Goal: Task Accomplishment & Management: Complete application form

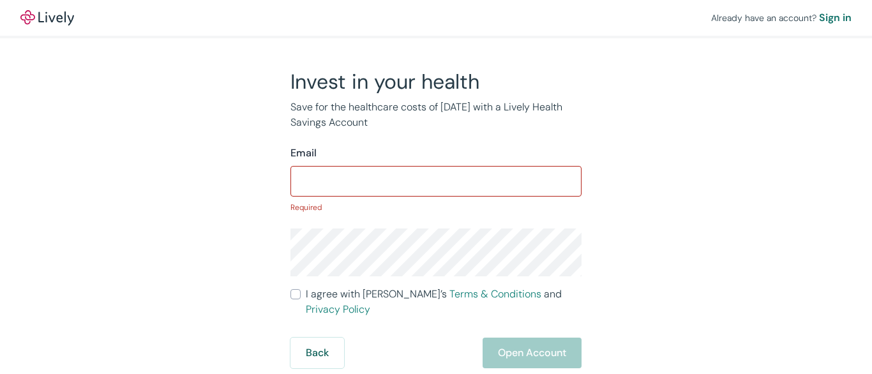
click at [436, 187] on input "Email" at bounding box center [435, 181] width 291 height 26
click at [436, 179] on input "Email" at bounding box center [435, 181] width 291 height 26
click at [436, 19] on div "Already have an account? Sign in" at bounding box center [436, 18] width 872 height 36
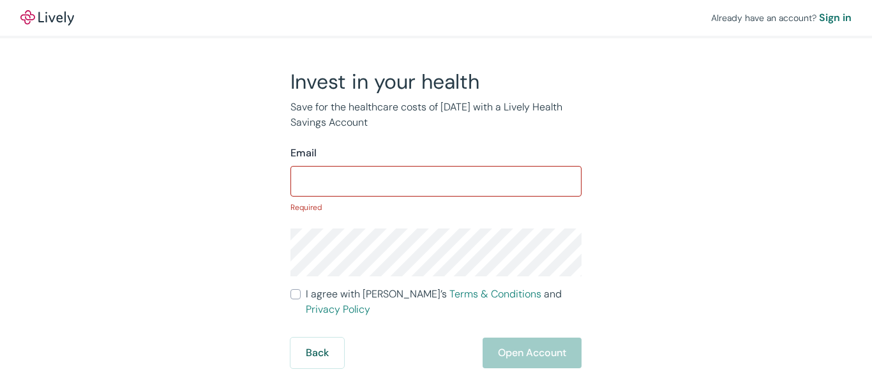
click at [436, 18] on div "Already have an account? Sign in" at bounding box center [436, 18] width 872 height 36
click at [47, 18] on img at bounding box center [47, 17] width 54 height 15
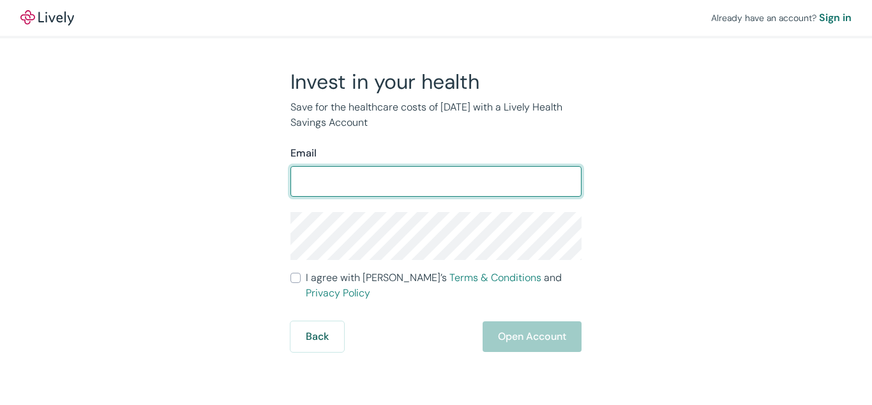
click at [436, 202] on form "Email ​ I agree with Lively’s Terms & Conditions and Privacy Policy Back Open A…" at bounding box center [435, 249] width 291 height 206
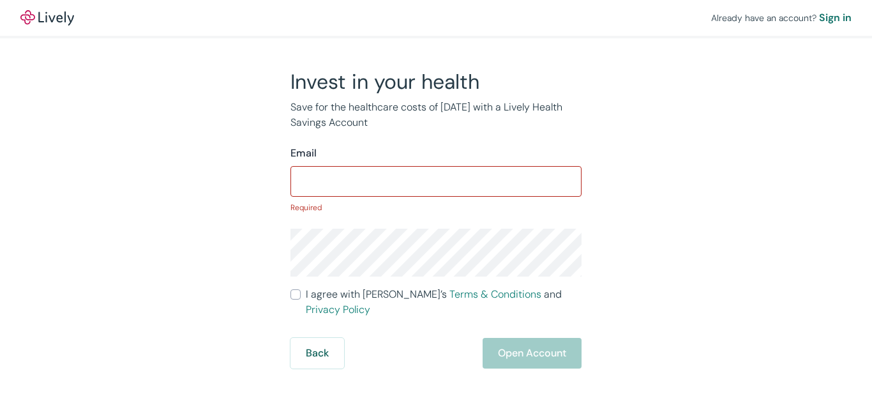
click at [436, 202] on p "Required" at bounding box center [435, 207] width 291 height 11
click at [436, 179] on input "Email" at bounding box center [435, 181] width 291 height 26
click at [436, 19] on div "Already have an account? Sign in" at bounding box center [436, 18] width 872 height 36
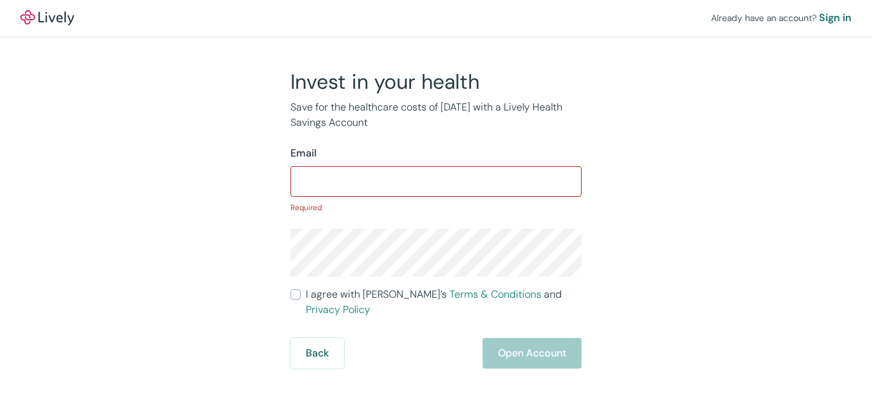
click at [436, 179] on input "Email" at bounding box center [435, 181] width 291 height 26
click at [436, 19] on div "Already have an account? Sign in" at bounding box center [436, 18] width 872 height 36
click at [436, 18] on div "Already have an account? Sign in" at bounding box center [436, 18] width 872 height 36
click at [47, 18] on img at bounding box center [47, 17] width 54 height 15
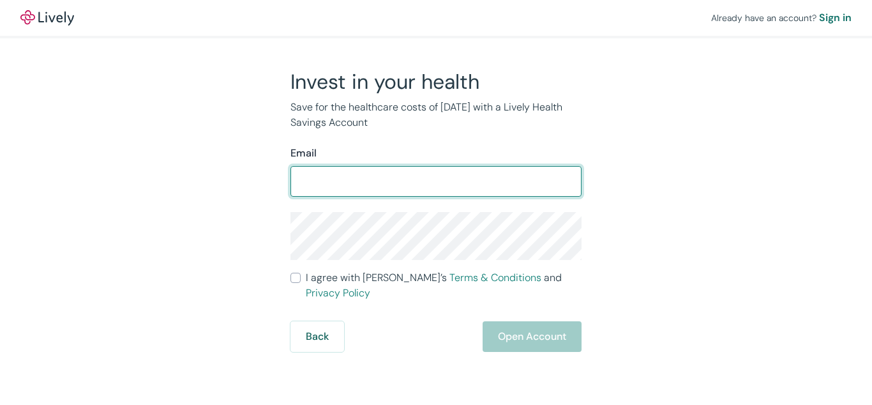
click at [436, 202] on form "Email ​ I agree with Lively’s Terms & Conditions and Privacy Policy Back Open A…" at bounding box center [435, 249] width 291 height 206
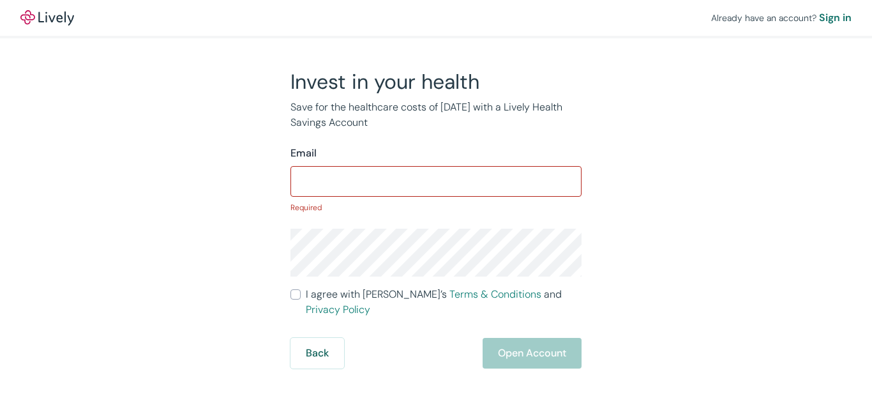
click at [436, 202] on p "Required" at bounding box center [435, 207] width 291 height 11
click at [436, 179] on input "Email" at bounding box center [435, 181] width 291 height 26
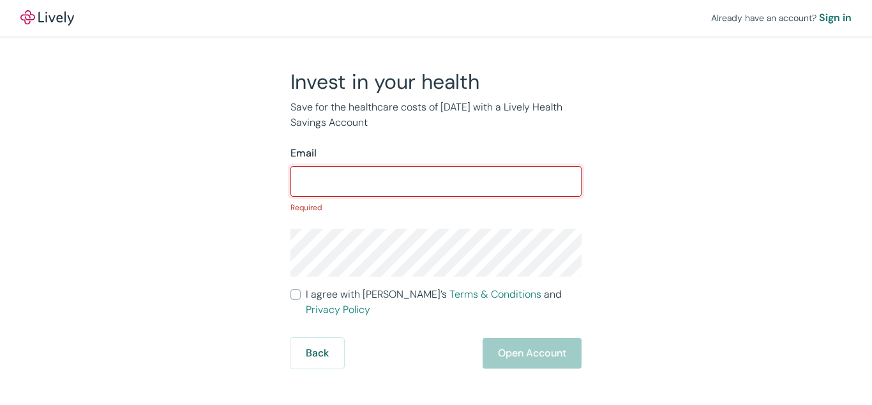
click at [436, 179] on input "Email" at bounding box center [435, 181] width 291 height 26
click at [436, 19] on div "Already have an account? Sign in" at bounding box center [436, 18] width 872 height 36
click at [436, 18] on div "Already have an account? Sign in" at bounding box center [436, 18] width 872 height 36
click at [47, 18] on img at bounding box center [47, 17] width 54 height 15
